Goal: Complete application form

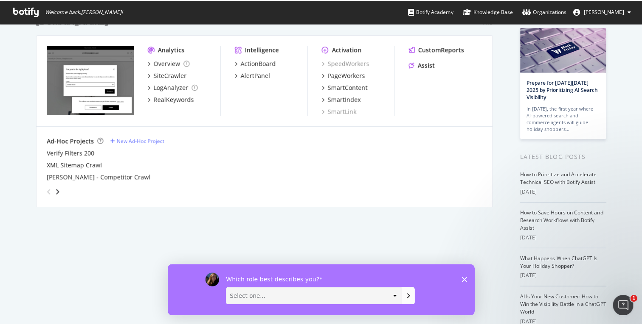
scroll to position [50, 0]
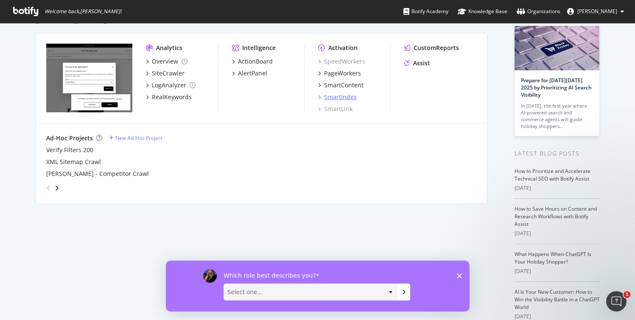
click at [339, 97] on div "SmartIndex" at bounding box center [340, 97] width 33 height 8
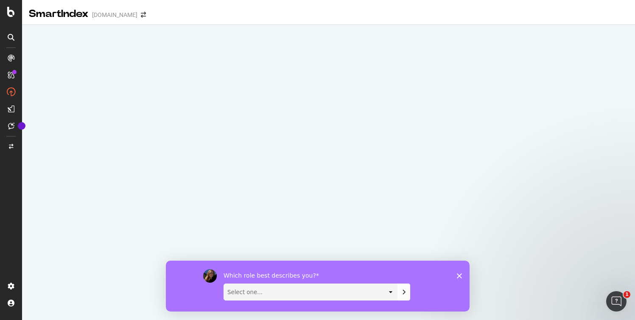
click at [393, 295] on select "Select one... Analyst/BI C-level Leadership Content Manager Engineer Marketing …" at bounding box center [310, 292] width 173 height 16
click at [462, 275] on div "Which role best describes you? Select one... Analyst/BI C-level Leadership Cont…" at bounding box center [317, 286] width 304 height 51
click at [459, 278] on icon "Close survey" at bounding box center [459, 275] width 5 height 5
